Goal: Use online tool/utility: Utilize a website feature to perform a specific function

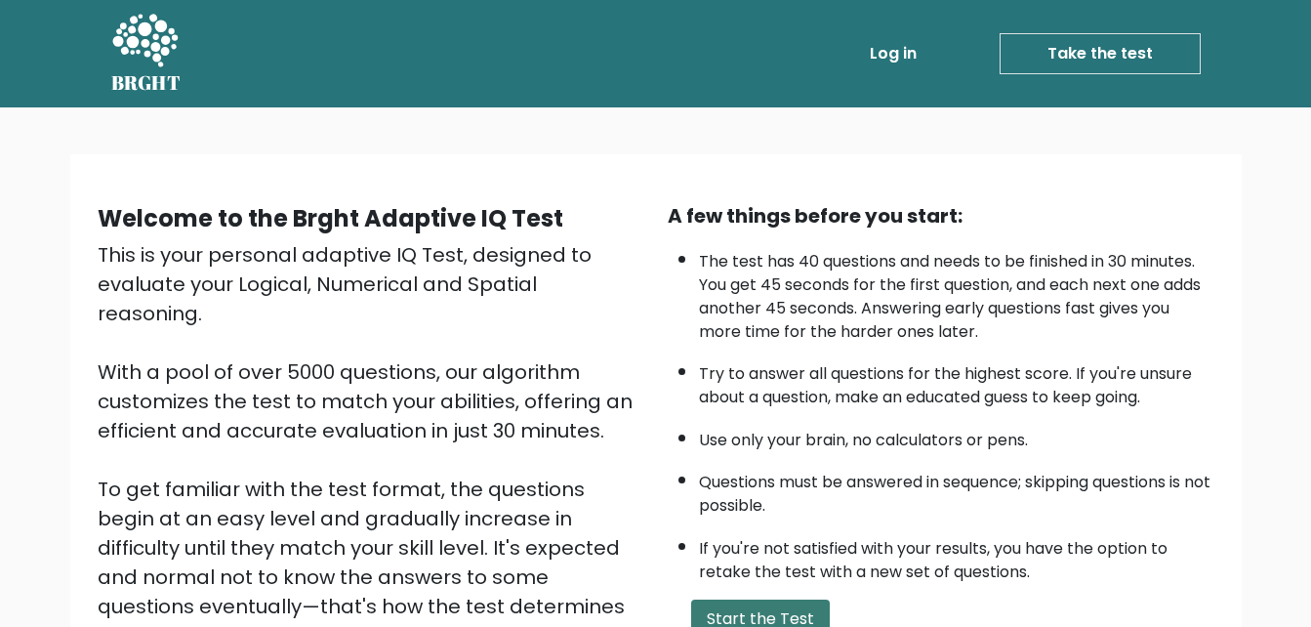
click at [712, 622] on button "Start the Test" at bounding box center [760, 619] width 139 height 39
